Goal: Task Accomplishment & Management: Use online tool/utility

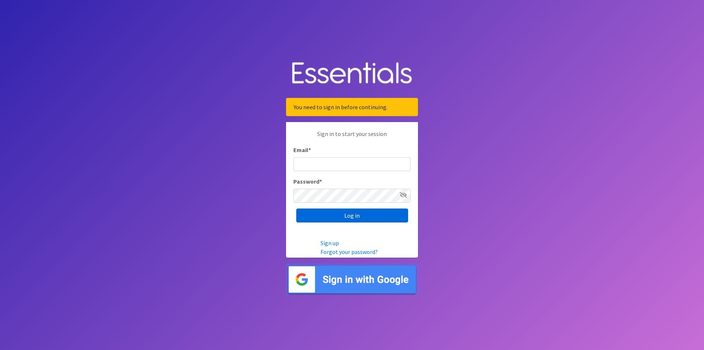
type input "renae.verstegen@unitedwayfoxcities.org"
click at [351, 218] on input "Log in" at bounding box center [352, 216] width 112 height 14
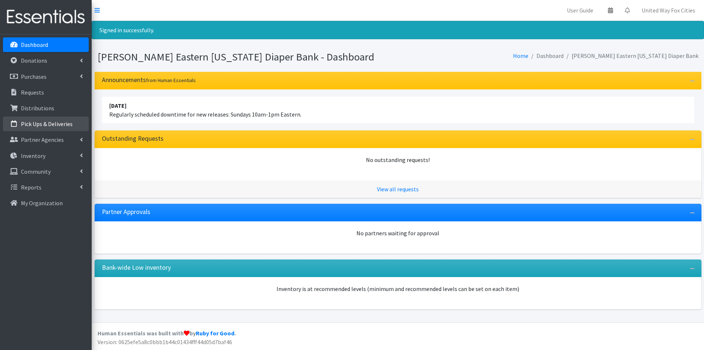
click at [54, 124] on p "Pick Ups & Deliveries" at bounding box center [47, 123] width 52 height 7
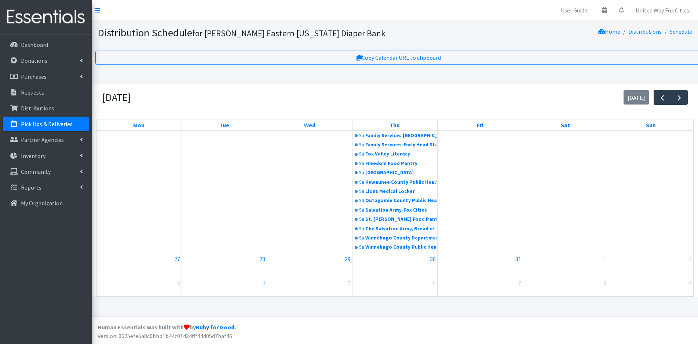
scroll to position [195, 0]
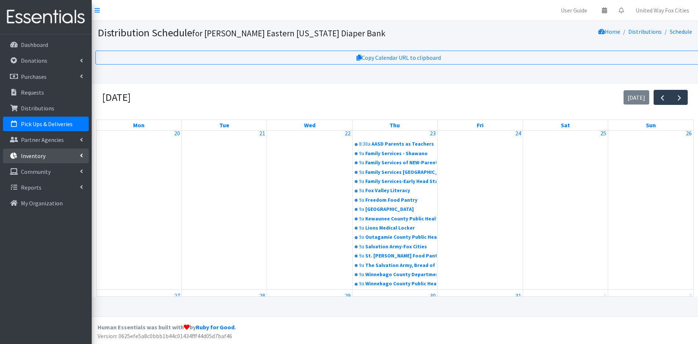
click at [82, 157] on icon at bounding box center [81, 155] width 3 height 6
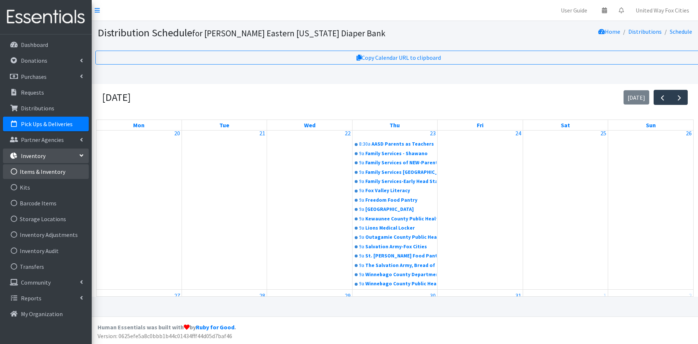
click at [47, 173] on link "Items & Inventory" at bounding box center [46, 171] width 86 height 15
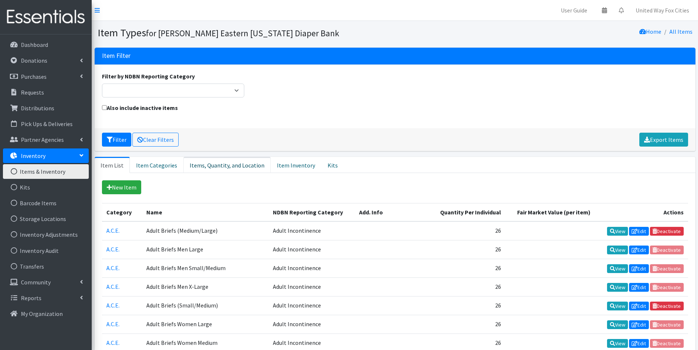
click at [223, 168] on link "Items, Quantity, and Location" at bounding box center [226, 165] width 87 height 16
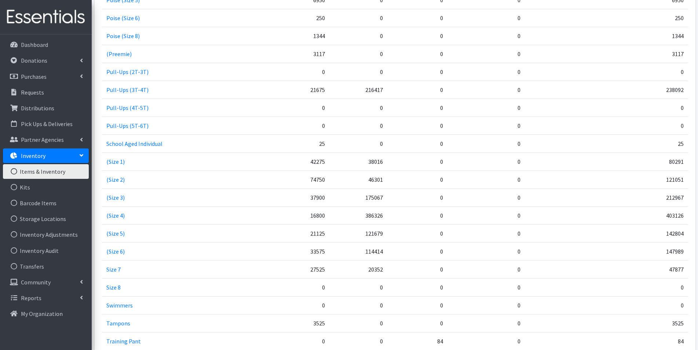
scroll to position [1026, 0]
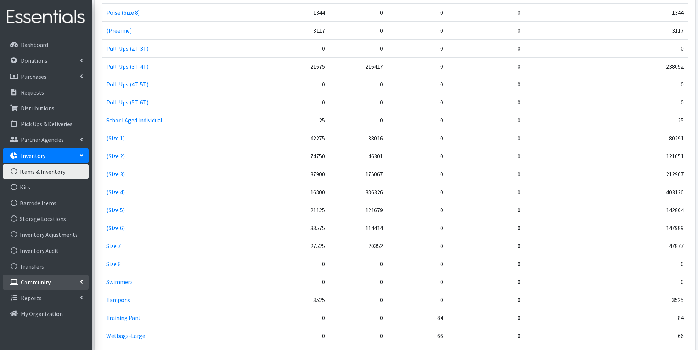
click at [81, 281] on icon at bounding box center [81, 282] width 3 height 6
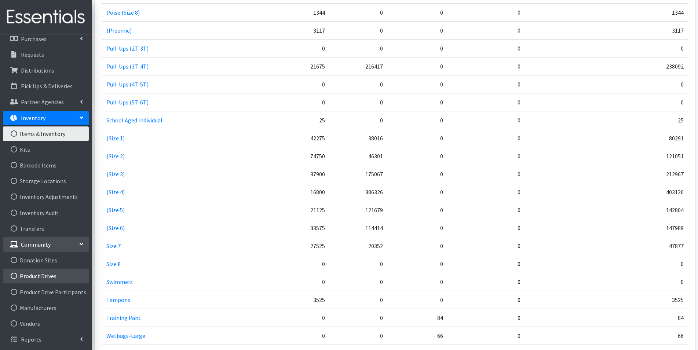
click at [37, 278] on link "Product Drives" at bounding box center [46, 276] width 86 height 15
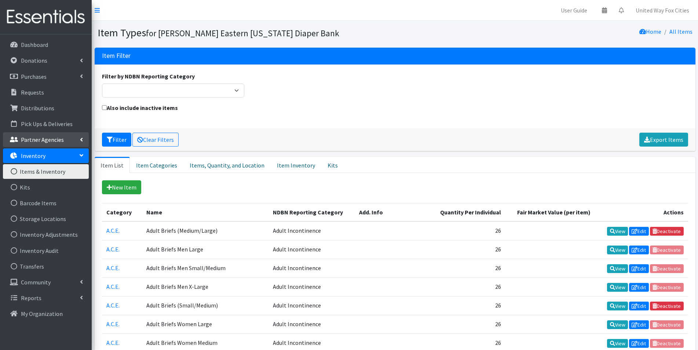
click at [82, 138] on icon at bounding box center [81, 140] width 3 height 6
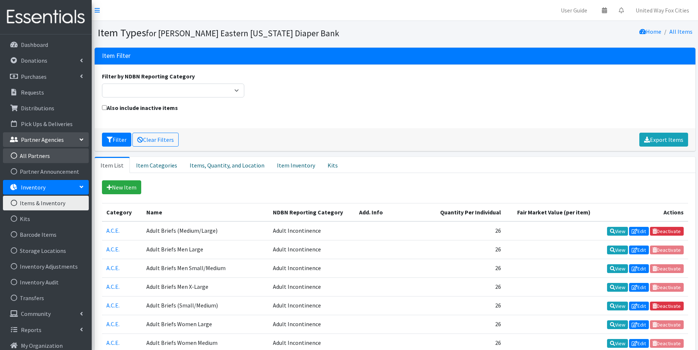
click at [38, 159] on link "All Partners" at bounding box center [46, 155] width 86 height 15
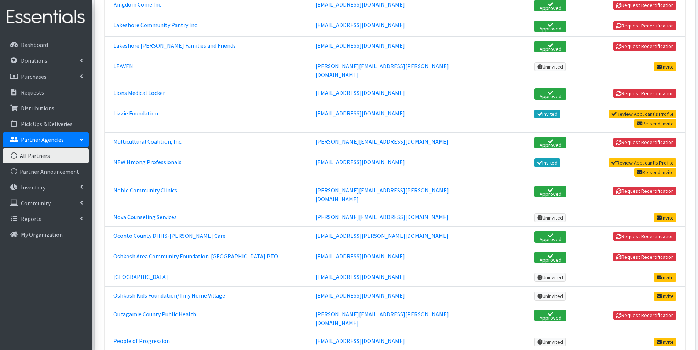
scroll to position [770, 0]
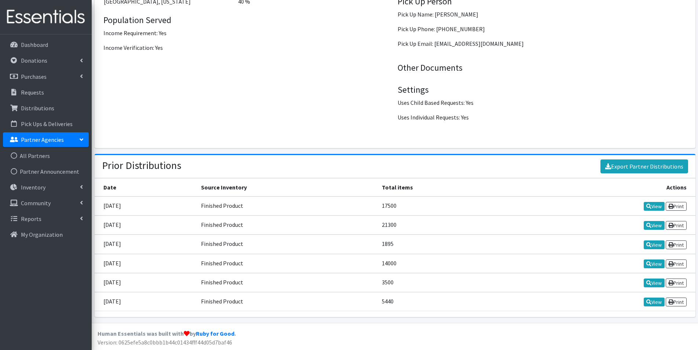
scroll to position [984, 0]
click at [655, 208] on link "View" at bounding box center [653, 206] width 21 height 9
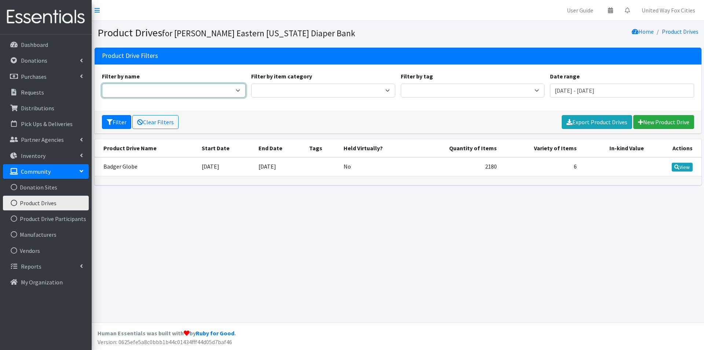
click at [238, 91] on select "Badger Globe" at bounding box center [174, 91] width 144 height 14
click at [667, 122] on link "New Product Drive" at bounding box center [663, 122] width 61 height 14
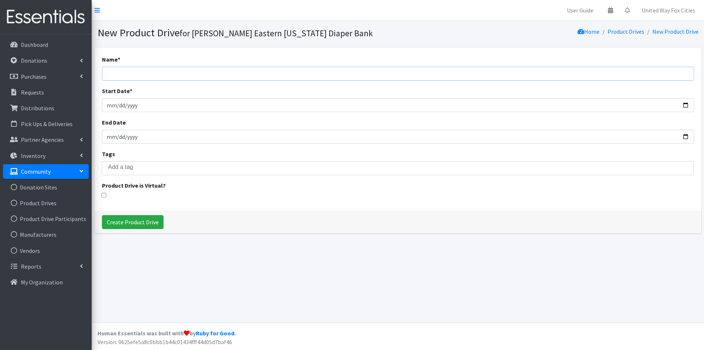
click at [187, 72] on input "Name *" at bounding box center [398, 74] width 592 height 14
click at [152, 74] on input "Fox Valley" at bounding box center [398, 74] width 592 height 14
type input "Fox Valley Obgyn/Women's Health Specialists"
click at [681, 106] on input "Start Date *" at bounding box center [398, 105] width 592 height 14
click at [683, 105] on input "Start Date *" at bounding box center [398, 105] width 592 height 14
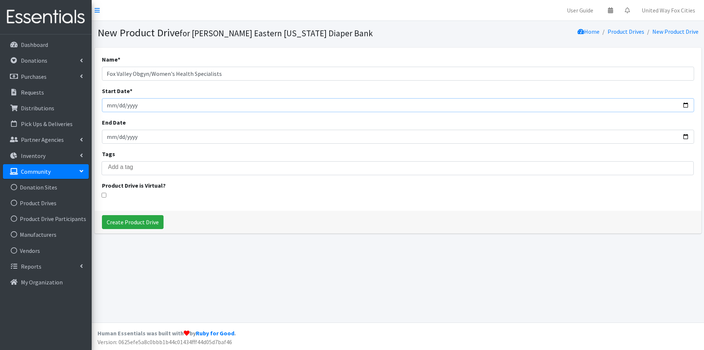
type input "2025-10-01"
click at [684, 136] on input "End Date" at bounding box center [398, 137] width 592 height 14
type input "2025-10-10"
click at [144, 226] on input "Create Product Drive" at bounding box center [133, 222] width 62 height 14
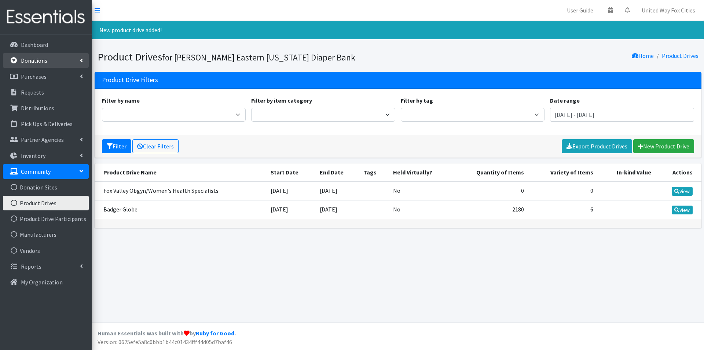
click at [82, 60] on icon at bounding box center [81, 61] width 3 height 6
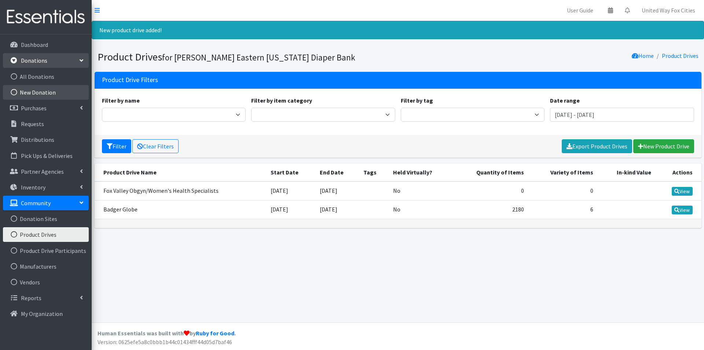
click at [47, 95] on link "New Donation" at bounding box center [46, 92] width 86 height 15
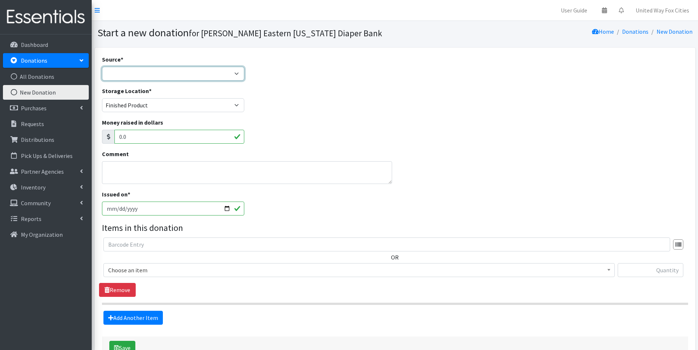
click at [235, 74] on select "Product Drive Manufacturer Donation Site Misc. Donation" at bounding box center [173, 74] width 142 height 14
select select "Product Drive"
click at [102, 67] on select "Product Drive Manufacturer Donation Site Misc. Donation" at bounding box center [173, 74] width 142 height 14
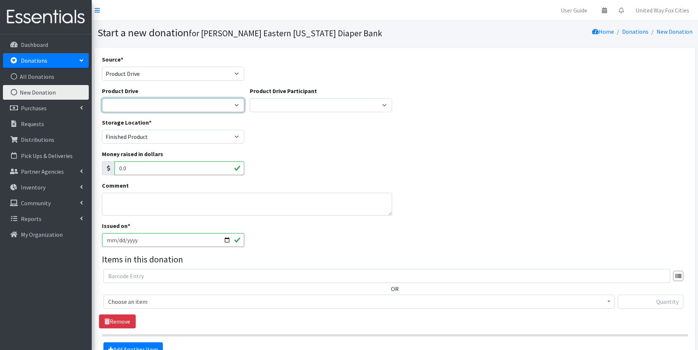
click at [234, 103] on select "Badger Globe Fox Valley Obgyn/Women's Health Specialists Gerhard's Kitchen, Bat…" at bounding box center [173, 105] width 142 height 14
select select "3592"
click at [102, 98] on select "Badger Globe Fox Valley Obgyn/Women's Health Specialists Gerhard's Kitchen, Bat…" at bounding box center [173, 105] width 142 height 14
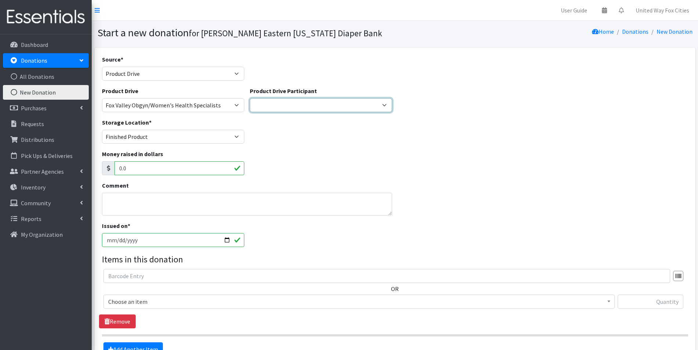
click at [385, 106] on select "Gerhard's Kitchen, Bath & Lighting Store ---Create new Participant---" at bounding box center [321, 105] width 142 height 14
click at [366, 106] on select "Gerhard's Kitchen, Bath & Lighting Store ---Create new Participant---" at bounding box center [321, 105] width 142 height 14
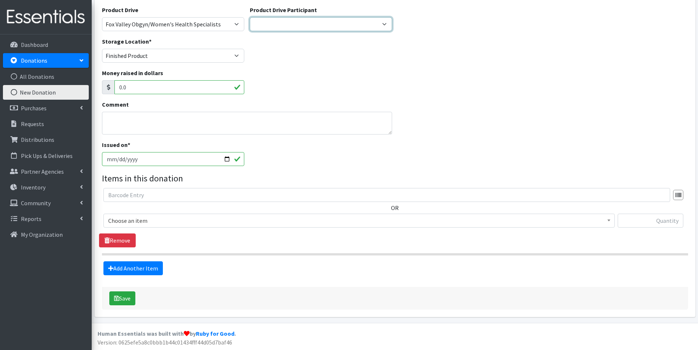
scroll to position [81, 0]
click at [171, 223] on span "Choose an item" at bounding box center [358, 220] width 501 height 10
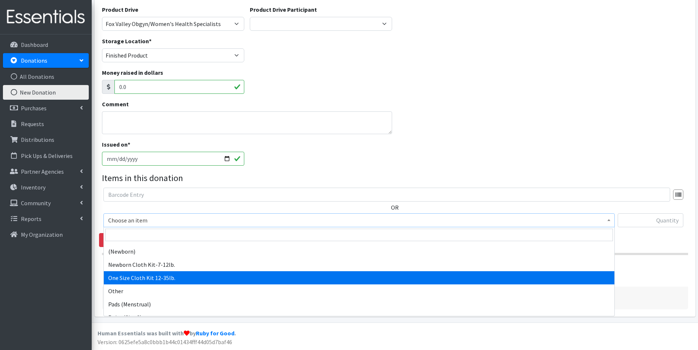
scroll to position [477, 0]
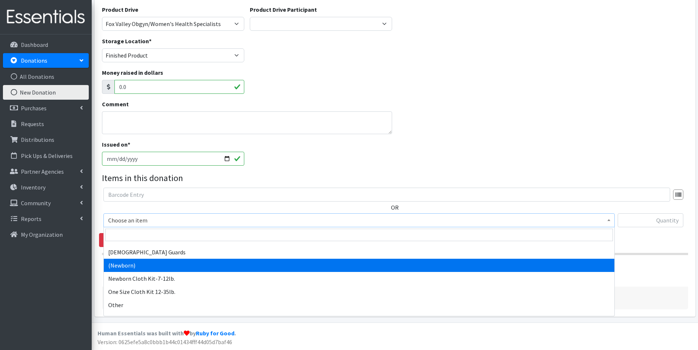
select select "14508"
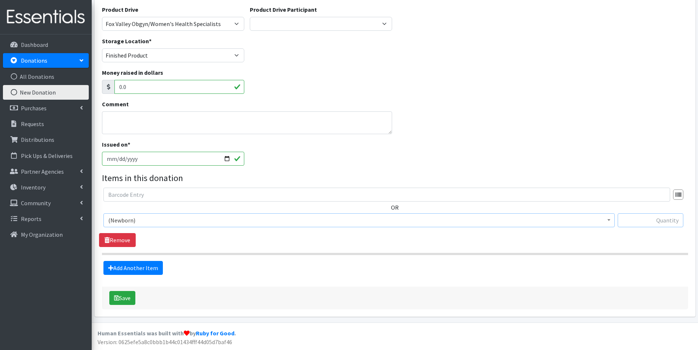
click at [646, 221] on input "text" at bounding box center [650, 220] width 66 height 14
type input "183"
click at [129, 272] on link "Add Another Item" at bounding box center [132, 268] width 59 height 14
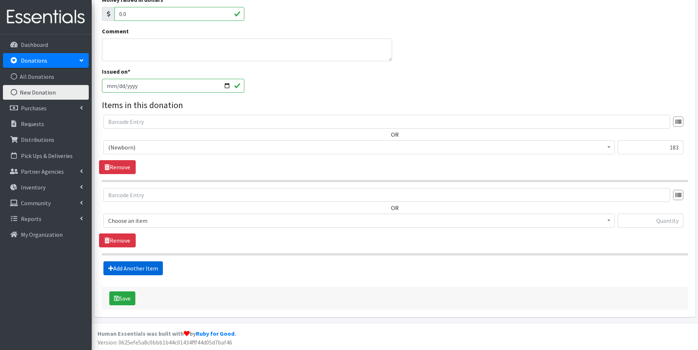
scroll to position [155, 0]
click at [157, 221] on span "Choose an item" at bounding box center [358, 220] width 501 height 10
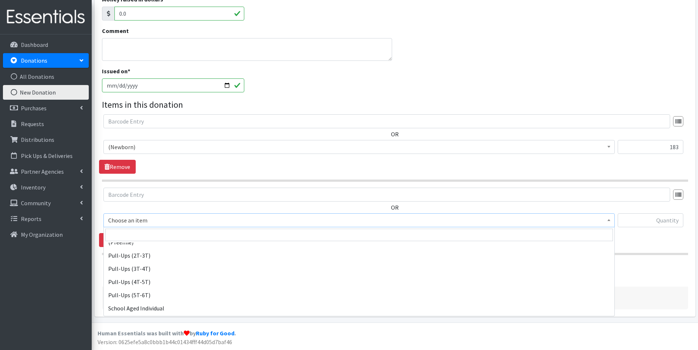
scroll to position [697, 0]
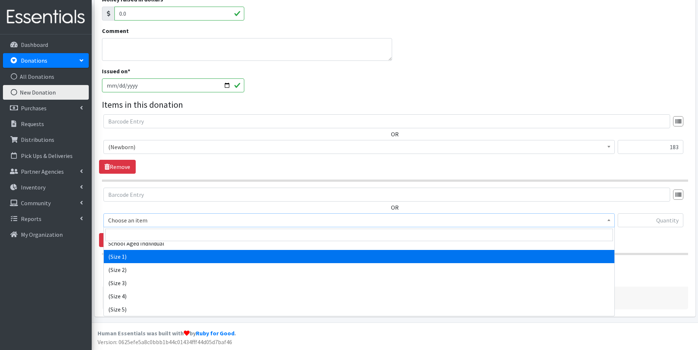
select select "14509"
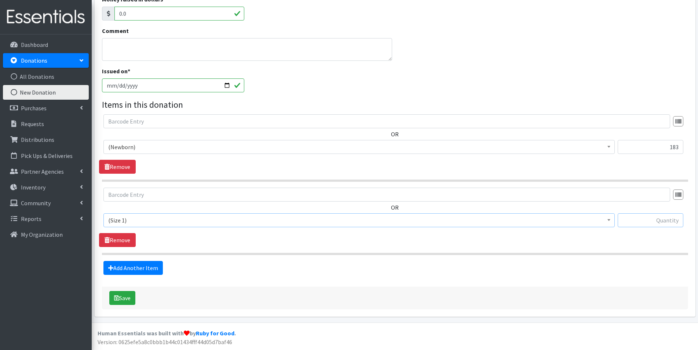
click at [675, 219] on input "text" at bounding box center [650, 220] width 66 height 14
type input "183"
click at [133, 269] on link "Add Another Item" at bounding box center [132, 268] width 59 height 14
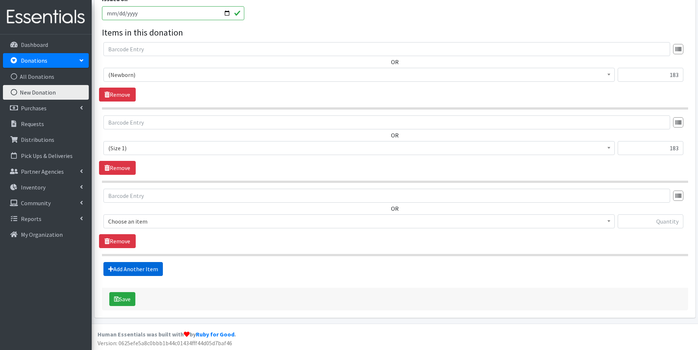
scroll to position [228, 0]
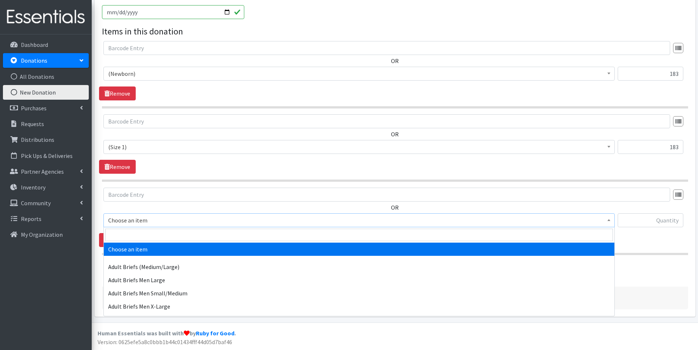
click at [148, 221] on span "Choose an item" at bounding box center [358, 220] width 501 height 10
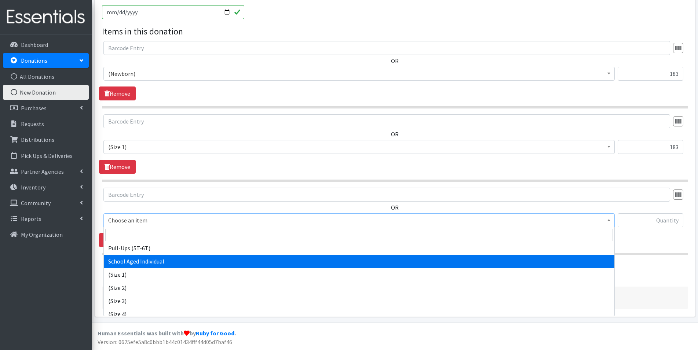
scroll to position [697, 0]
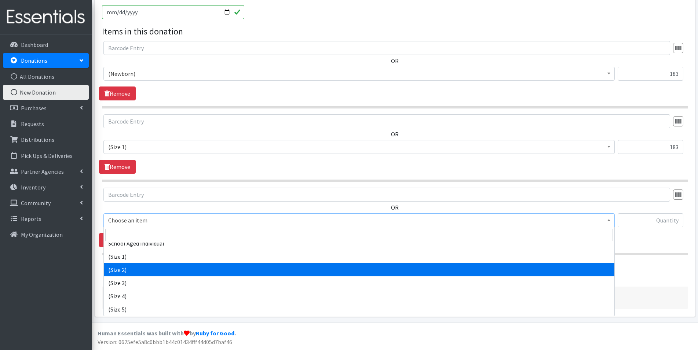
select select "14510"
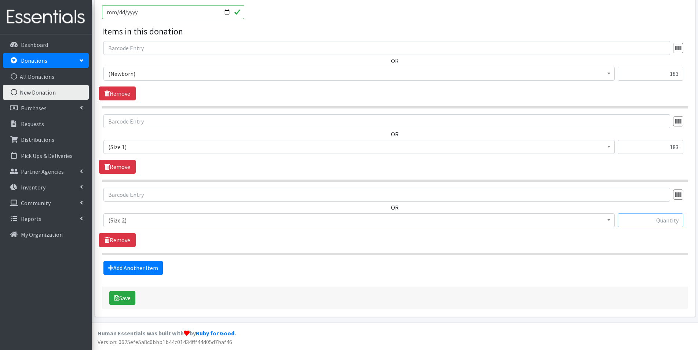
click at [675, 221] on input "text" at bounding box center [650, 220] width 66 height 14
type input "126"
click at [132, 271] on link "Add Another Item" at bounding box center [132, 268] width 59 height 14
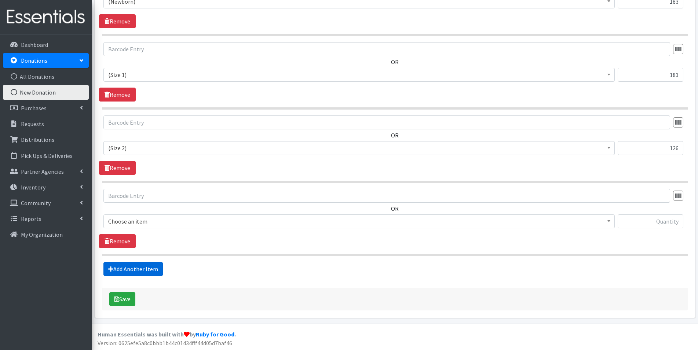
scroll to position [301, 0]
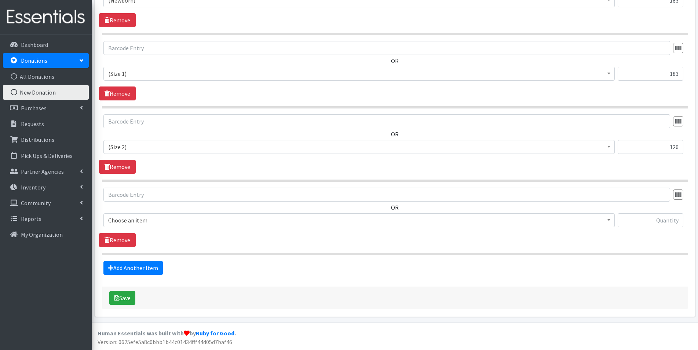
click at [139, 221] on span "Choose an item" at bounding box center [358, 220] width 501 height 10
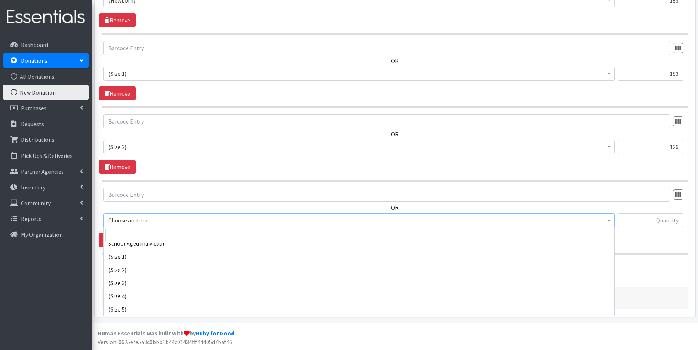
scroll to position [733, 0]
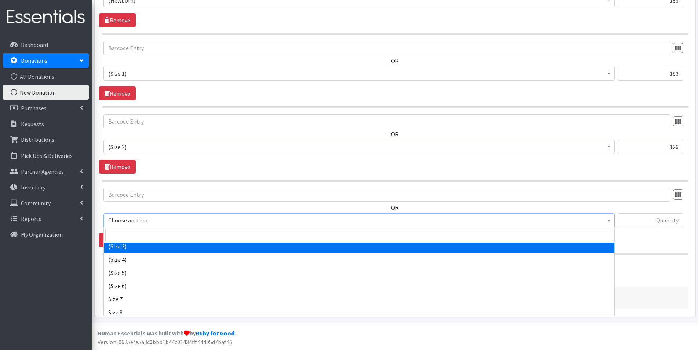
select select "14507"
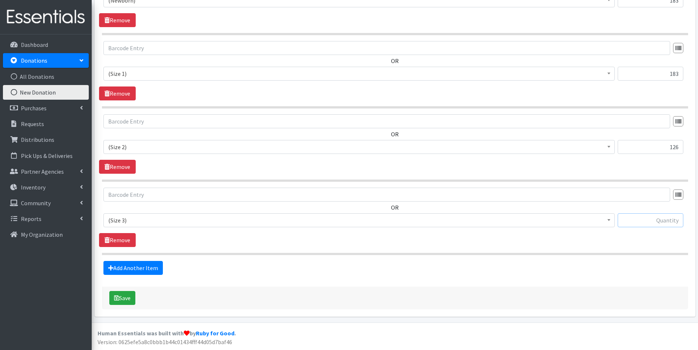
click at [676, 223] on input "text" at bounding box center [650, 220] width 66 height 14
type input "119"
click at [141, 269] on link "Add Another Item" at bounding box center [132, 268] width 59 height 14
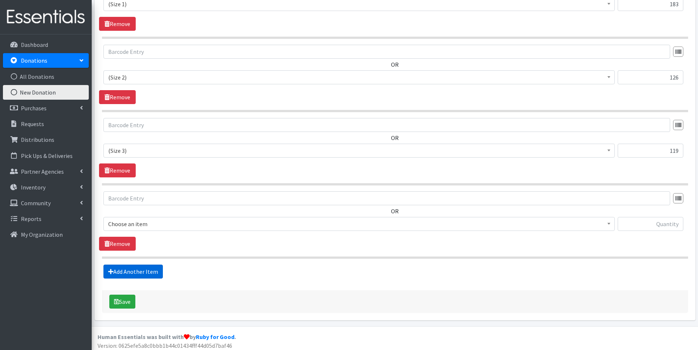
scroll to position [375, 0]
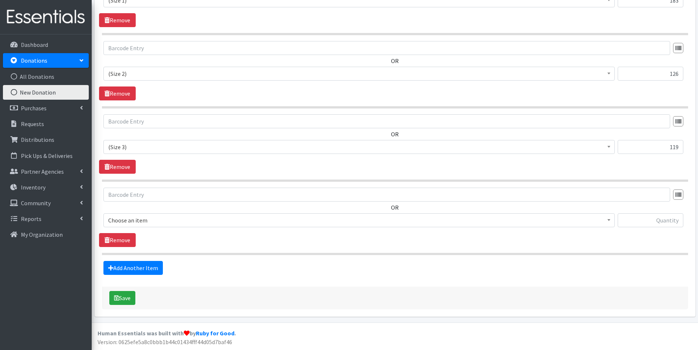
click at [162, 221] on span "Choose an item" at bounding box center [358, 220] width 501 height 10
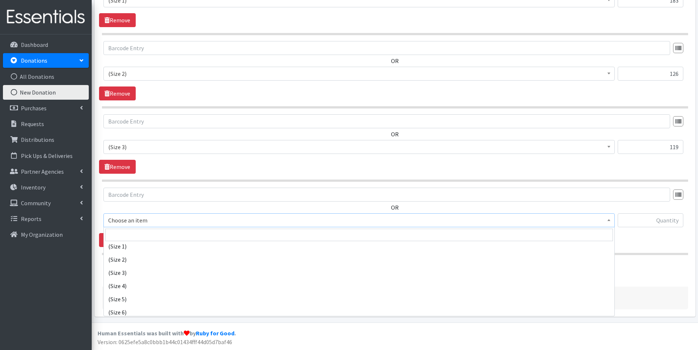
scroll to position [697, 0]
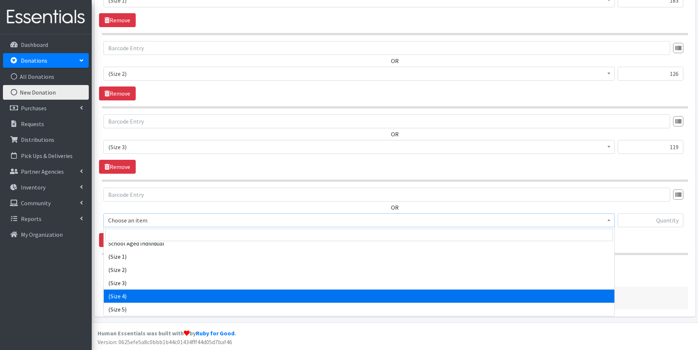
select select "14512"
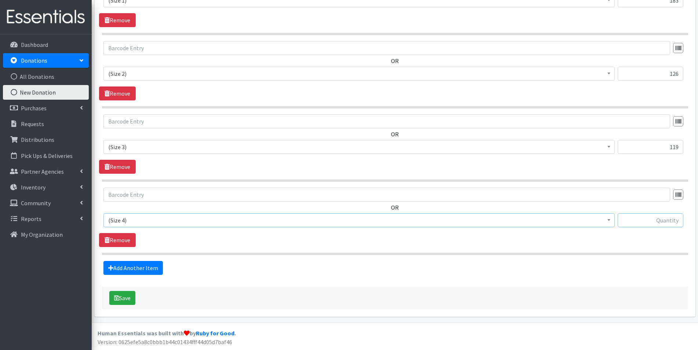
click at [655, 220] on input "text" at bounding box center [650, 220] width 66 height 14
type input "54"
click at [139, 271] on link "Add Another Item" at bounding box center [132, 268] width 59 height 14
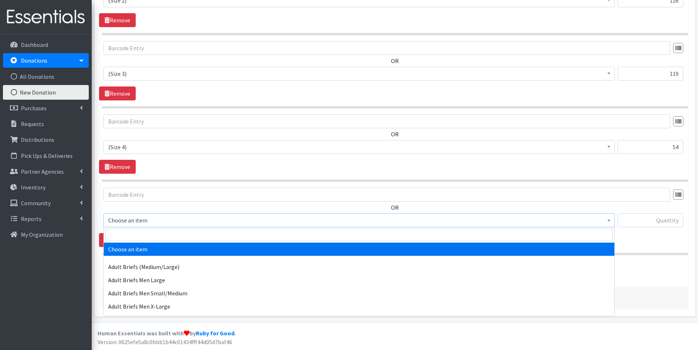
click at [152, 221] on span "Choose an item" at bounding box center [358, 220] width 501 height 10
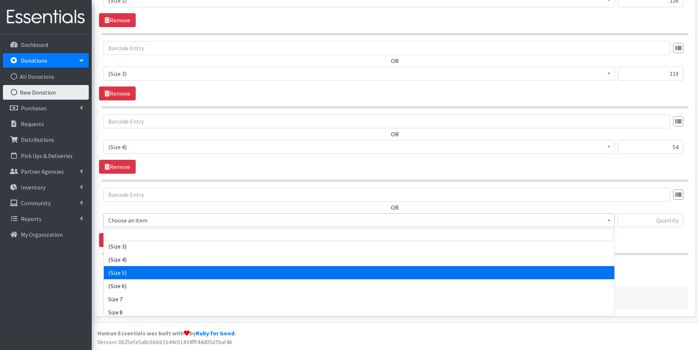
select select "14488"
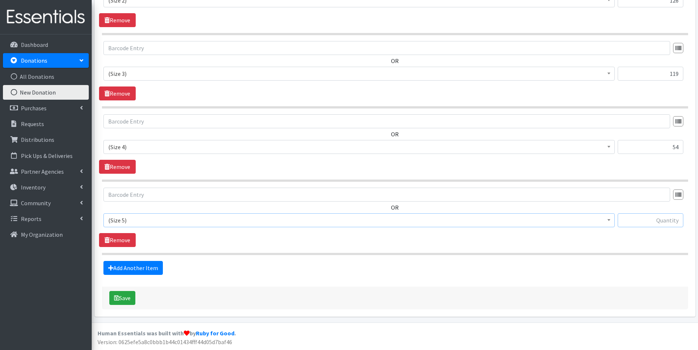
click at [669, 216] on input "text" at bounding box center [650, 220] width 66 height 14
type input "41"
click at [141, 273] on link "Add Another Item" at bounding box center [132, 268] width 59 height 14
click at [150, 221] on span "Choose an item" at bounding box center [358, 220] width 501 height 10
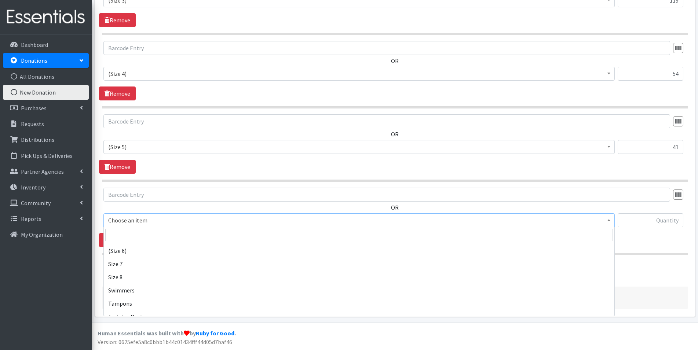
scroll to position [770, 0]
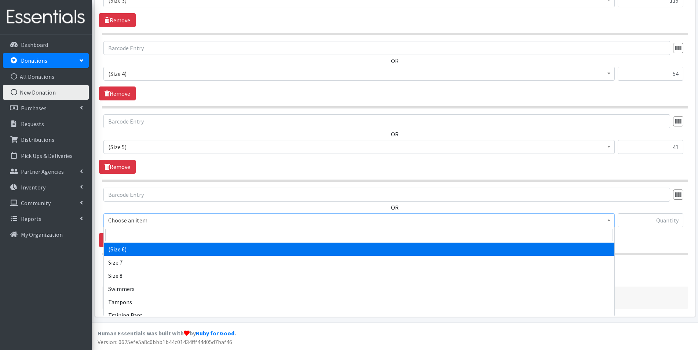
select select "14491"
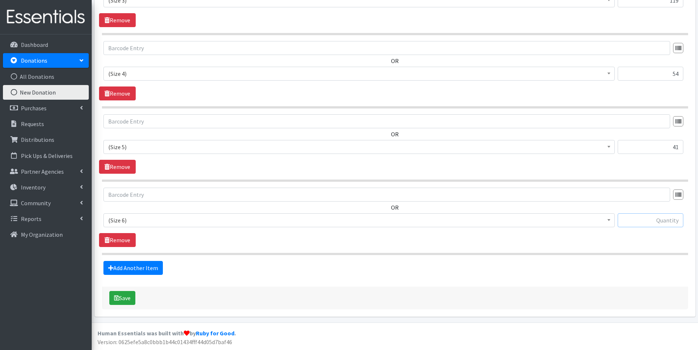
click at [658, 221] on input "text" at bounding box center [650, 220] width 66 height 14
type input "17"
click at [122, 301] on button "Save" at bounding box center [122, 298] width 26 height 14
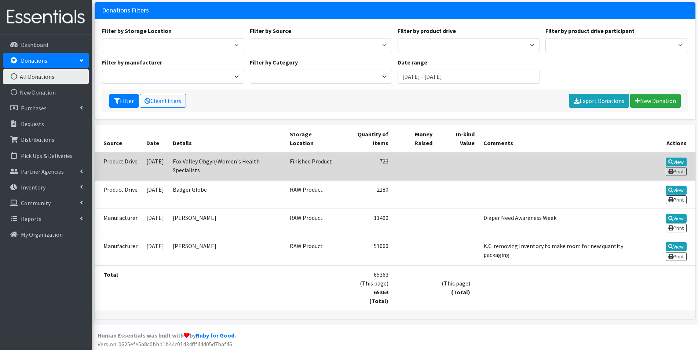
scroll to position [72, 0]
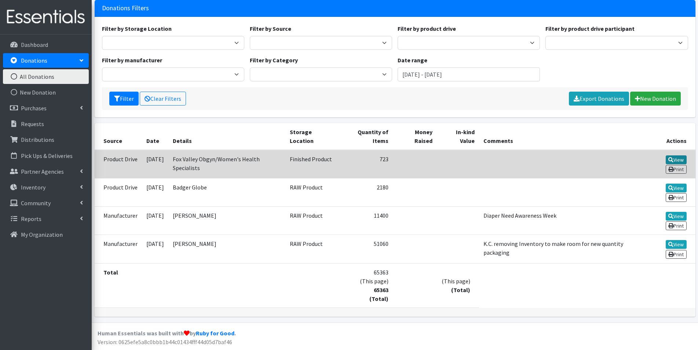
click at [676, 159] on link "View" at bounding box center [675, 159] width 21 height 9
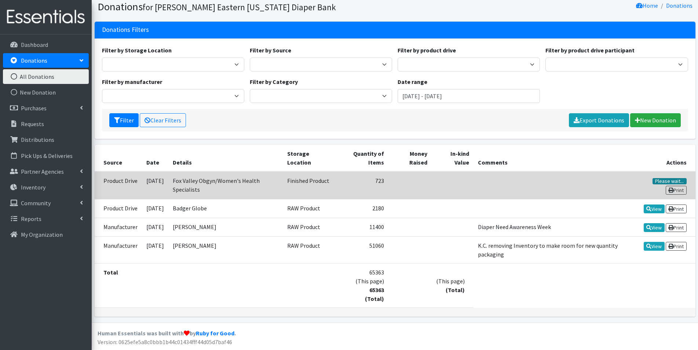
scroll to position [66, 0]
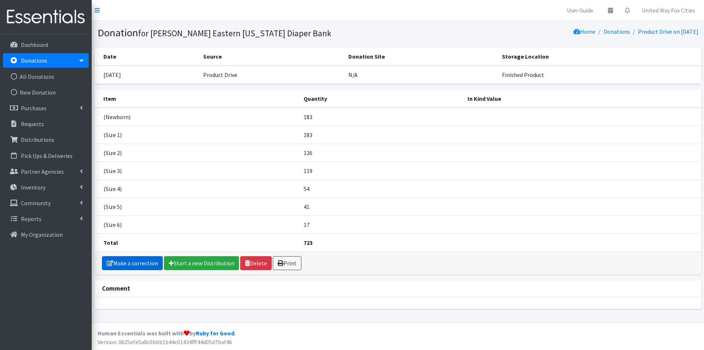
click at [143, 265] on link "Make a correction" at bounding box center [132, 263] width 61 height 14
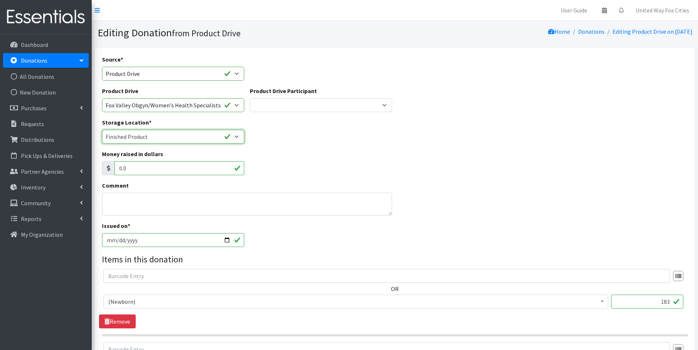
click at [236, 136] on select "Cloth Diapers Finished Product RAW Product" at bounding box center [173, 137] width 142 height 14
select select "448"
click at [102, 130] on select "Cloth Diapers Finished Product RAW Product" at bounding box center [173, 137] width 142 height 14
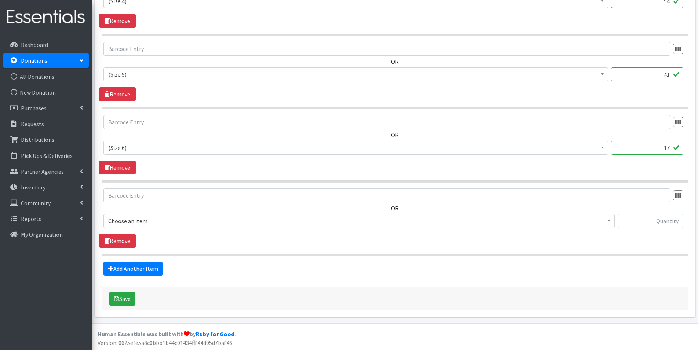
scroll to position [595, 0]
click at [122, 300] on button "Save" at bounding box center [122, 298] width 26 height 14
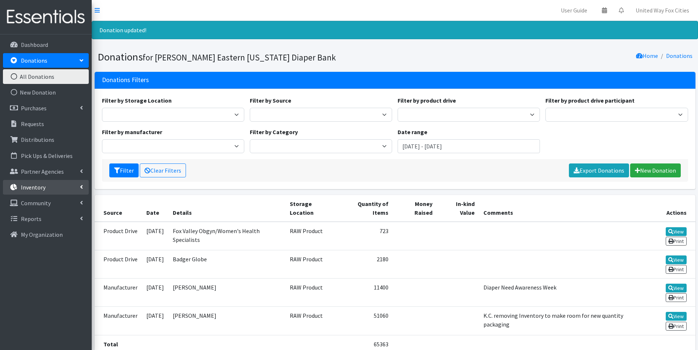
click at [83, 188] on link "Inventory" at bounding box center [46, 187] width 86 height 15
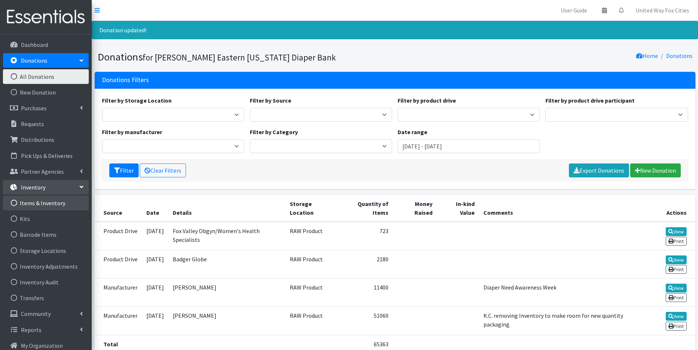
click at [50, 206] on link "Items & Inventory" at bounding box center [46, 203] width 86 height 15
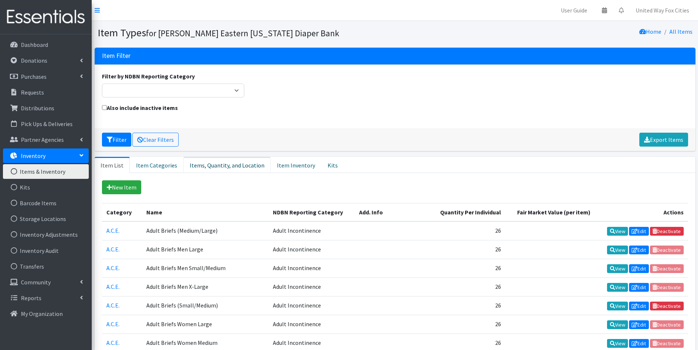
click at [221, 166] on link "Items, Quantity, and Location" at bounding box center [226, 165] width 87 height 16
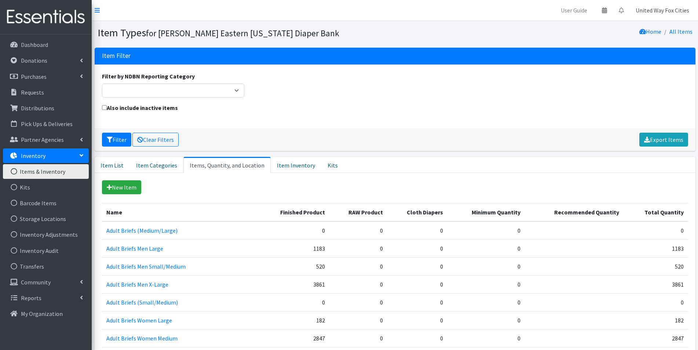
click at [664, 12] on link "United Way Fox Cities" at bounding box center [661, 10] width 65 height 15
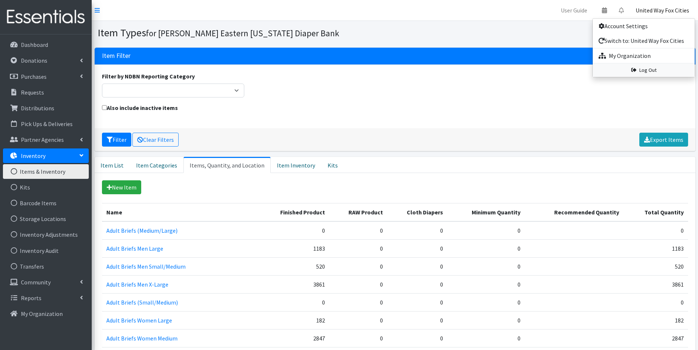
click at [650, 71] on link "Log Out" at bounding box center [643, 70] width 102 height 14
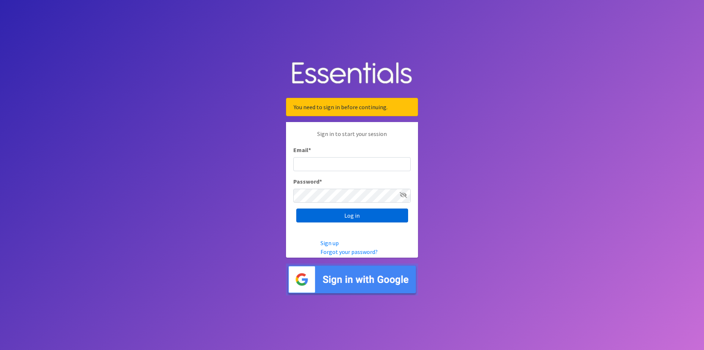
type input "[PERSON_NAME][EMAIL_ADDRESS][PERSON_NAME][DOMAIN_NAME]"
click at [358, 218] on input "Log in" at bounding box center [352, 216] width 112 height 14
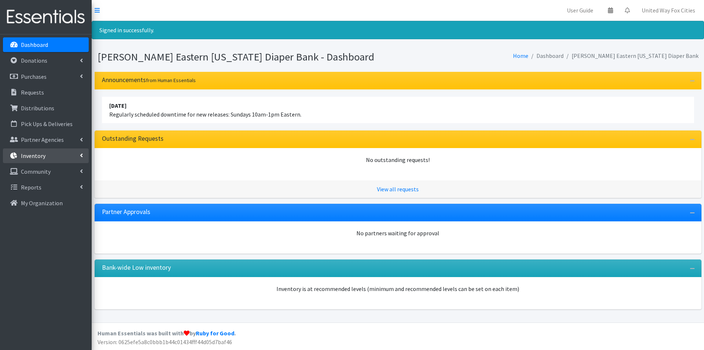
click at [75, 154] on link "Inventory" at bounding box center [46, 155] width 86 height 15
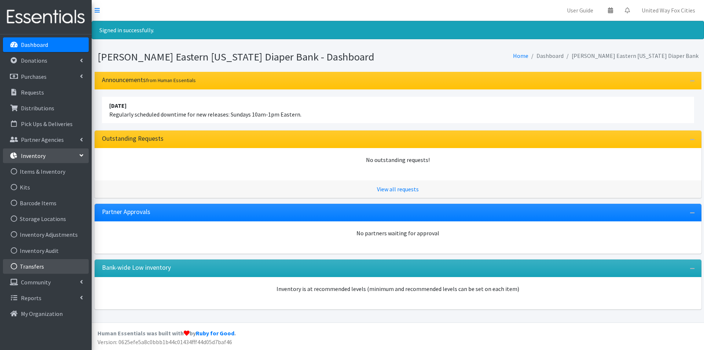
click at [40, 269] on link "Transfers" at bounding box center [46, 266] width 86 height 15
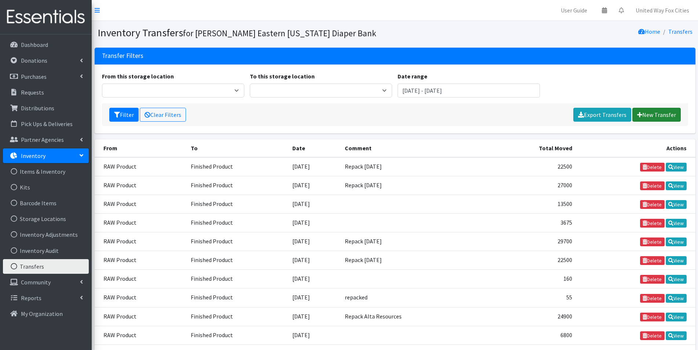
click at [659, 116] on link "New Transfer" at bounding box center [656, 115] width 48 height 14
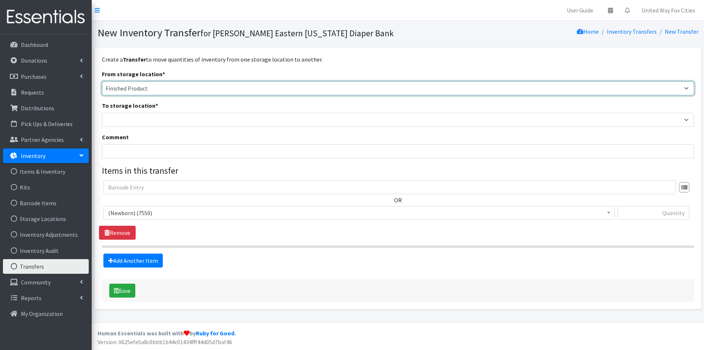
click at [163, 89] on select "Cloth Diapers Finished Product RAW Product" at bounding box center [398, 88] width 592 height 14
select select "448"
click at [102, 81] on select "Cloth Diapers Finished Product RAW Product" at bounding box center [398, 88] width 592 height 14
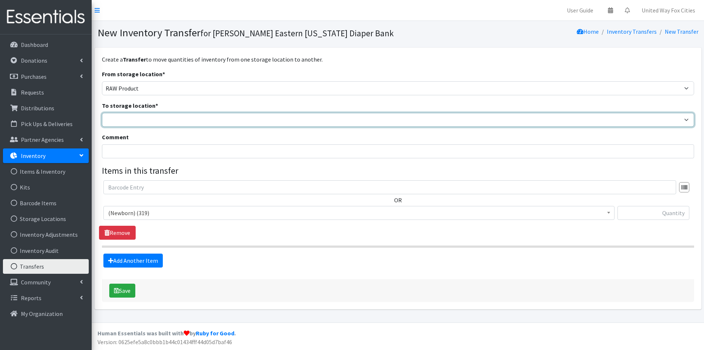
click at [132, 122] on select "Cloth Diapers Finished Product RAW Product" at bounding box center [398, 120] width 592 height 14
select select "447"
click at [102, 113] on select "Cloth Diapers Finished Product RAW Product" at bounding box center [398, 120] width 592 height 14
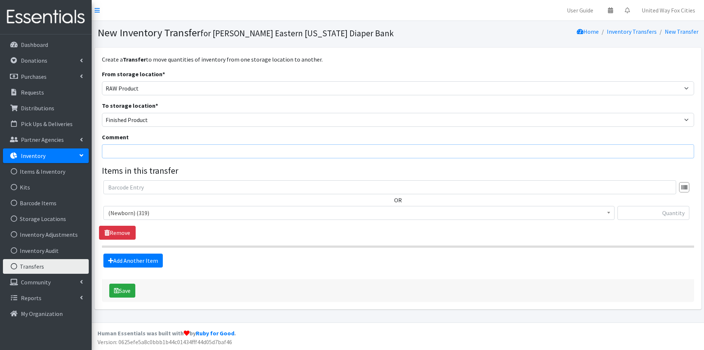
click at [144, 151] on input "Comment" at bounding box center [398, 151] width 592 height 14
type input "Repack [DATE] US Venture & Community First C.U."
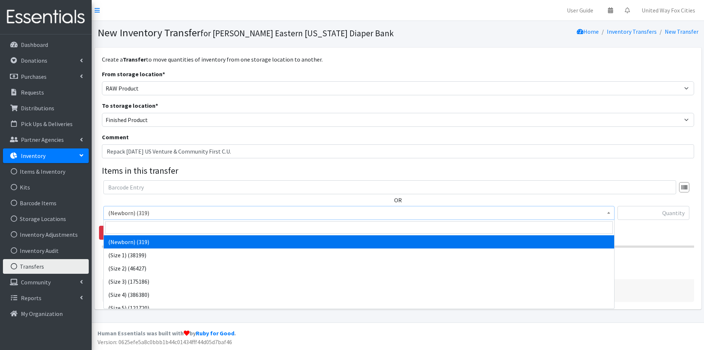
click at [157, 214] on span "(Newborn) (319)" at bounding box center [358, 213] width 501 height 10
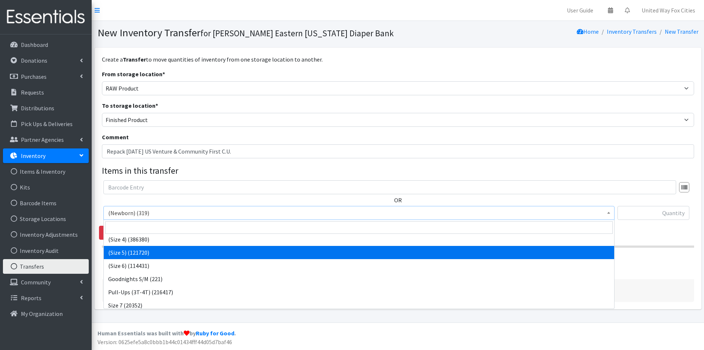
scroll to position [72, 0]
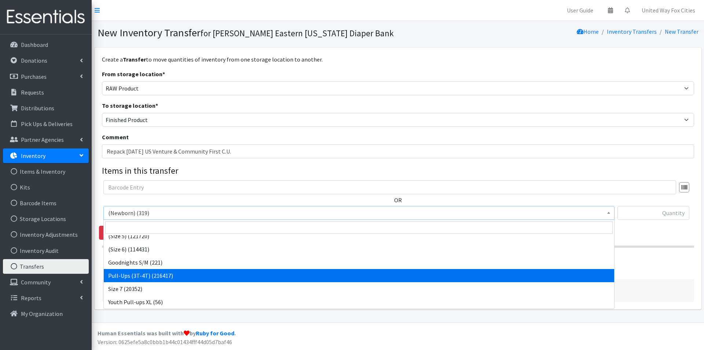
select select "14494"
